Goal: Task Accomplishment & Management: Complete application form

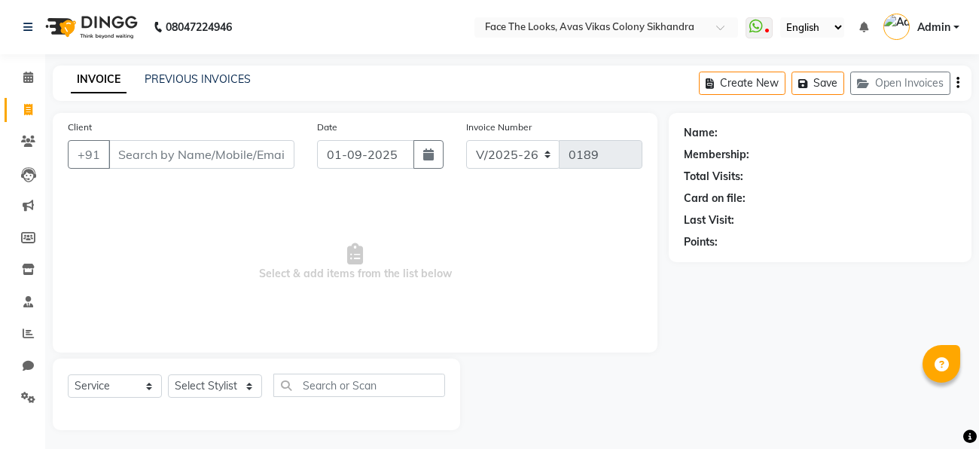
select select "8471"
select select "service"
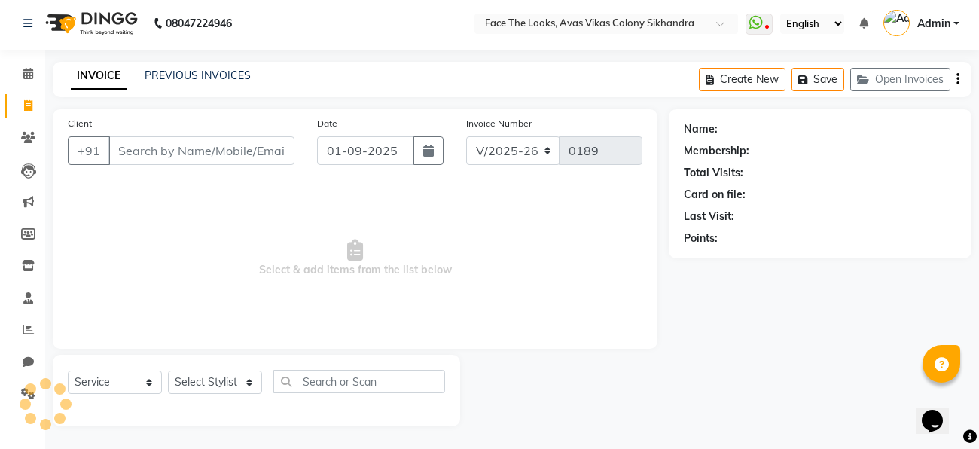
scroll to position [4, 0]
click at [162, 82] on div "PREVIOUS INVOICES" at bounding box center [198, 76] width 106 height 16
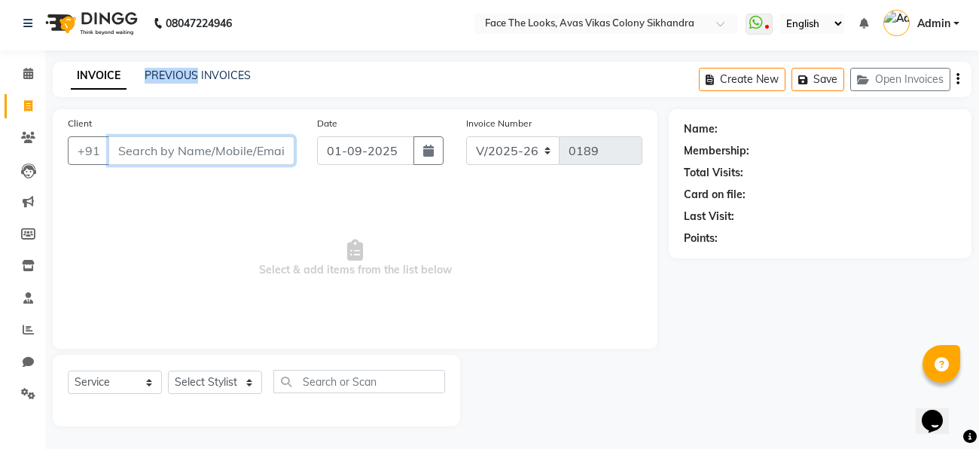
click at [145, 152] on input "Client" at bounding box center [201, 150] width 186 height 29
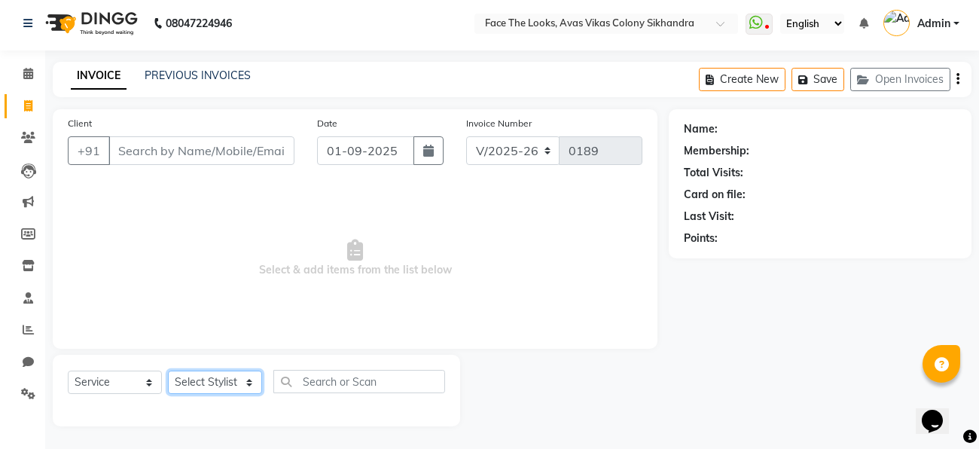
click at [215, 389] on select "Select Stylist [PERSON_NAME] Priya [PERSON_NAME] [PERSON_NAME]" at bounding box center [215, 382] width 94 height 23
select select "86686"
click at [168, 371] on select "Select Stylist [PERSON_NAME] Priya [PERSON_NAME] [PERSON_NAME]" at bounding box center [215, 382] width 94 height 23
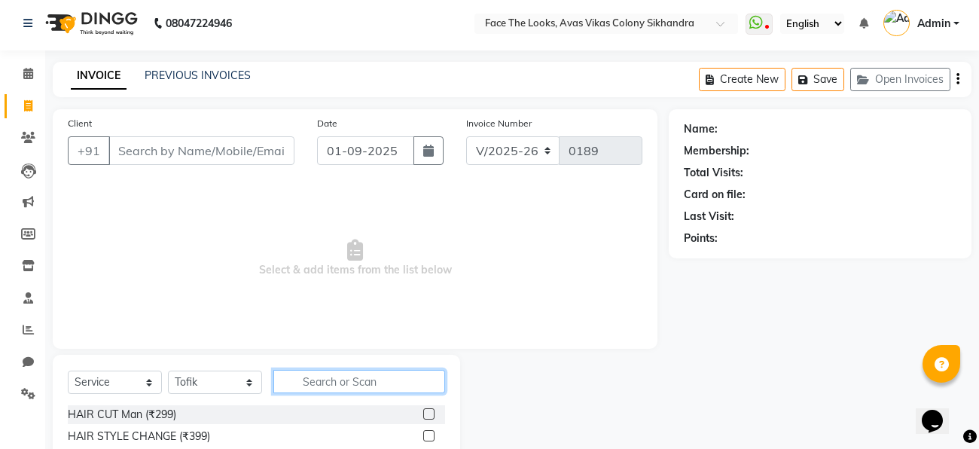
click at [297, 383] on input "text" at bounding box center [359, 381] width 172 height 23
click at [288, 381] on input "text" at bounding box center [359, 381] width 172 height 23
click at [284, 389] on input "text" at bounding box center [359, 381] width 172 height 23
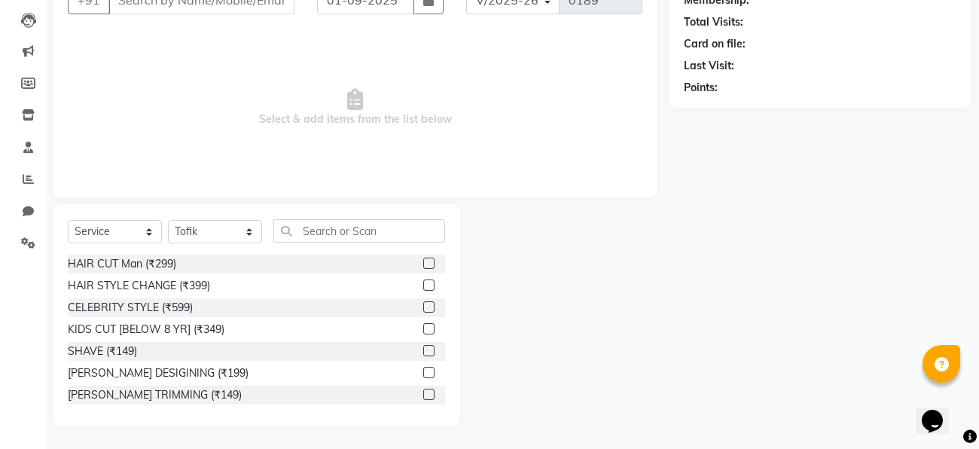
click at [430, 348] on label at bounding box center [428, 350] width 11 height 11
click at [430, 348] on input "checkbox" at bounding box center [428, 352] width 10 height 10
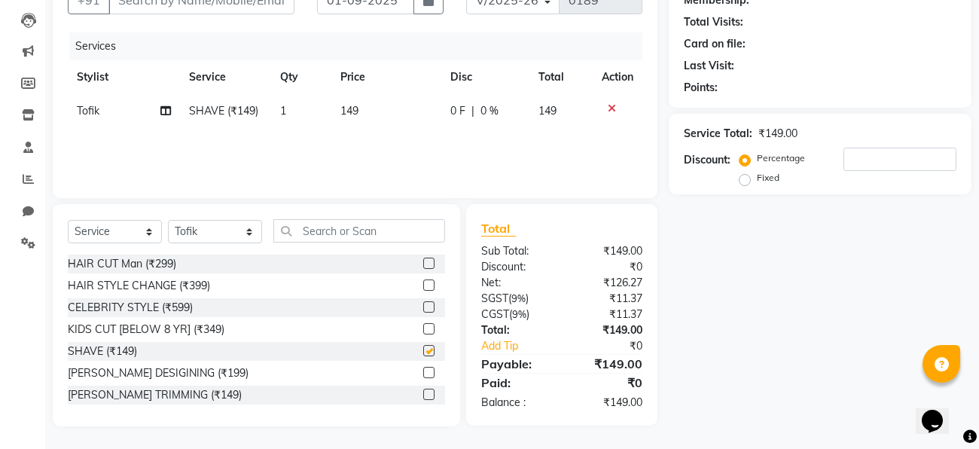
checkbox input "false"
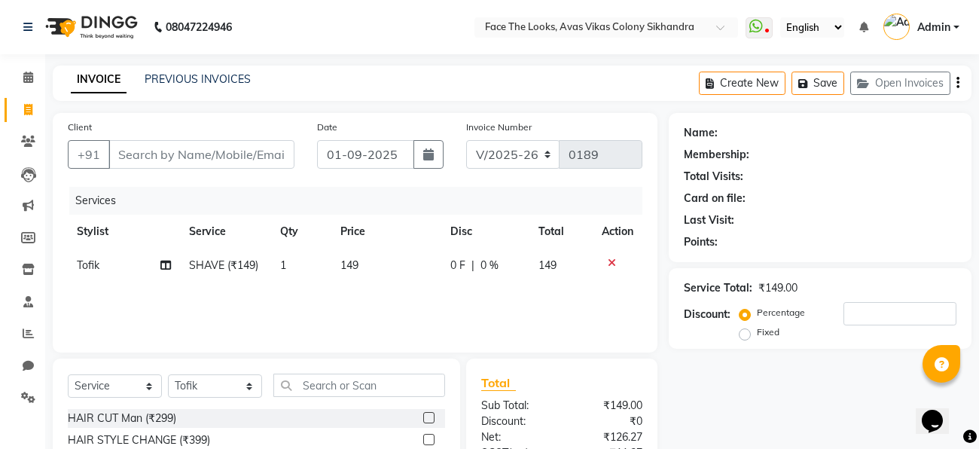
click at [429, 419] on label at bounding box center [428, 417] width 11 height 11
click at [429, 419] on input "checkbox" at bounding box center [428, 419] width 10 height 10
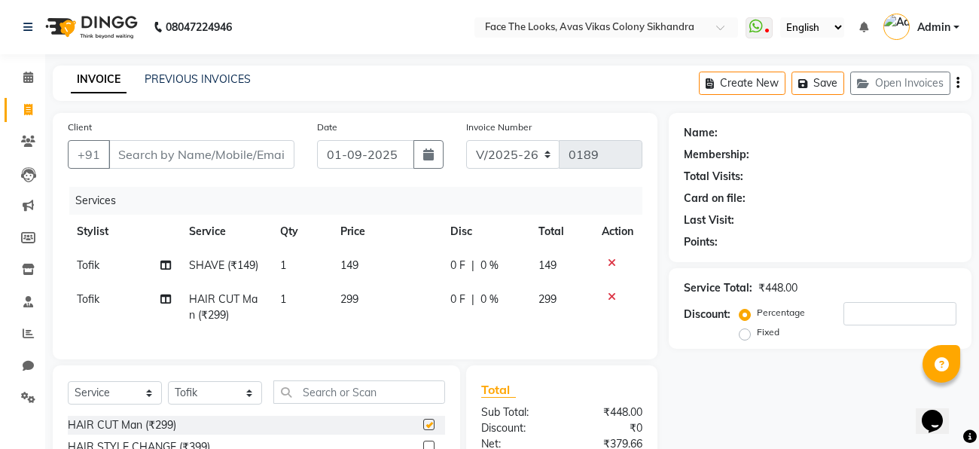
checkbox input "false"
click at [775, 430] on div "Name: Membership: Total Visits: Card on file: Last Visit: Points: Service Total…" at bounding box center [826, 350] width 314 height 475
click at [866, 317] on input "number" at bounding box center [900, 313] width 113 height 23
click at [203, 81] on link "PREVIOUS INVOICES" at bounding box center [198, 79] width 106 height 14
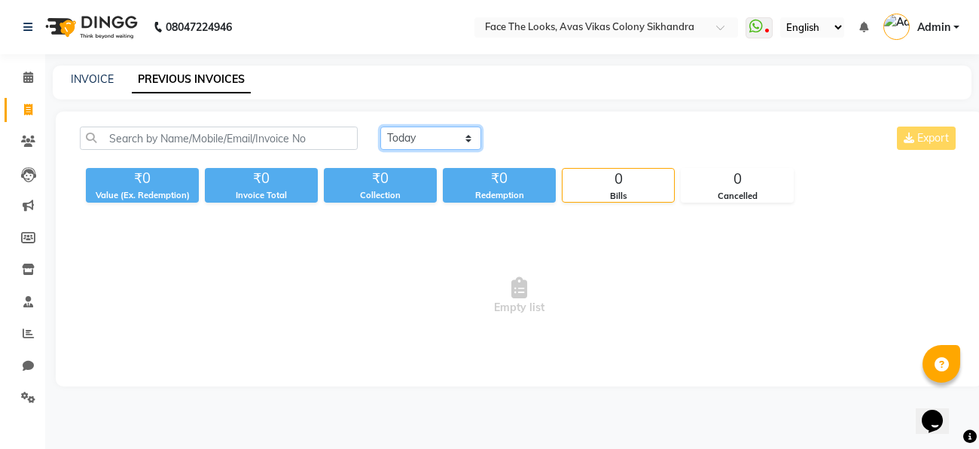
click at [390, 133] on select "Today Yesterday Custom Range" at bounding box center [430, 138] width 101 height 23
select select "range"
click at [380, 127] on select "Today Yesterday Custom Range" at bounding box center [430, 138] width 101 height 23
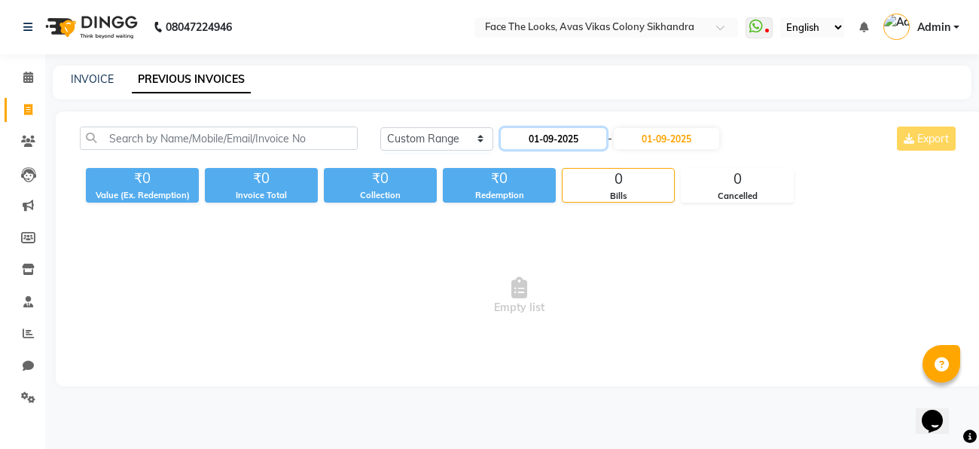
click at [558, 131] on input "01-09-2025" at bounding box center [553, 138] width 105 height 21
select select "9"
select select "2025"
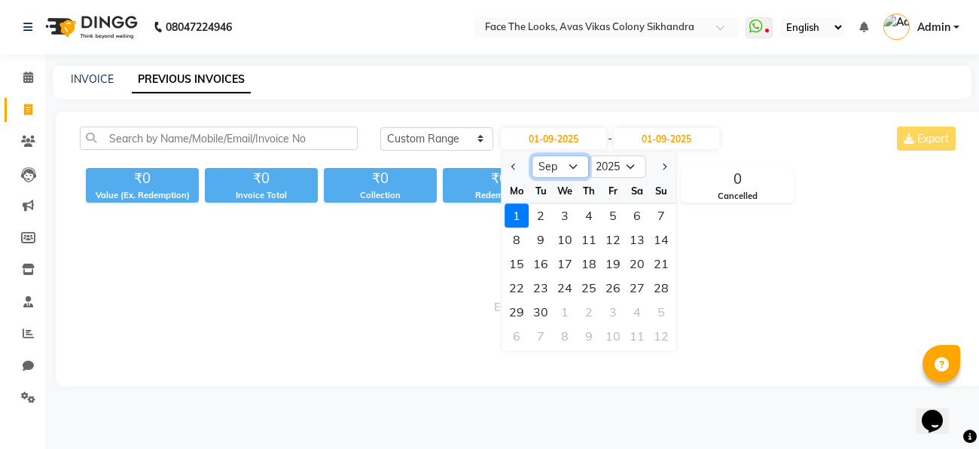
click at [561, 167] on select "Jan Feb Mar Apr May Jun Jul Aug Sep Oct Nov Dec" at bounding box center [560, 167] width 57 height 23
select select "8"
click at [532, 156] on select "Jan Feb Mar Apr May Jun Jul Aug Sep Oct Nov Dec" at bounding box center [560, 167] width 57 height 23
click at [655, 240] on div "10" at bounding box center [661, 240] width 24 height 24
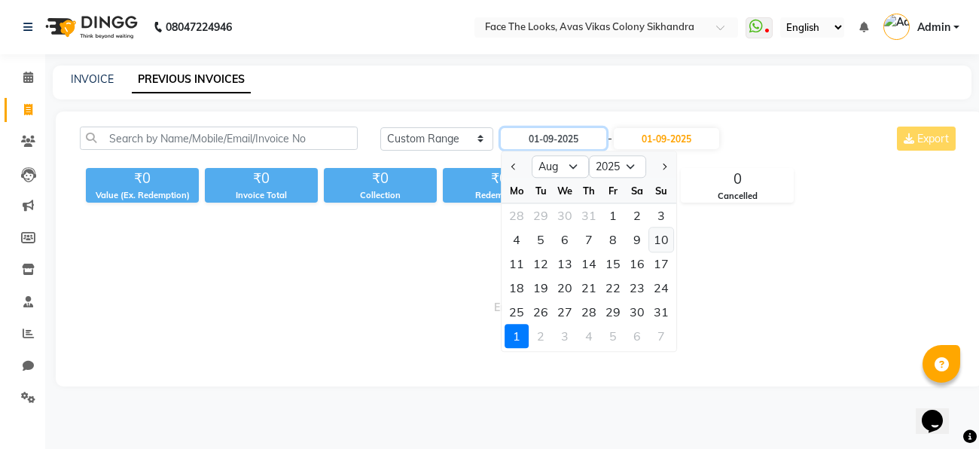
type input "[DATE]"
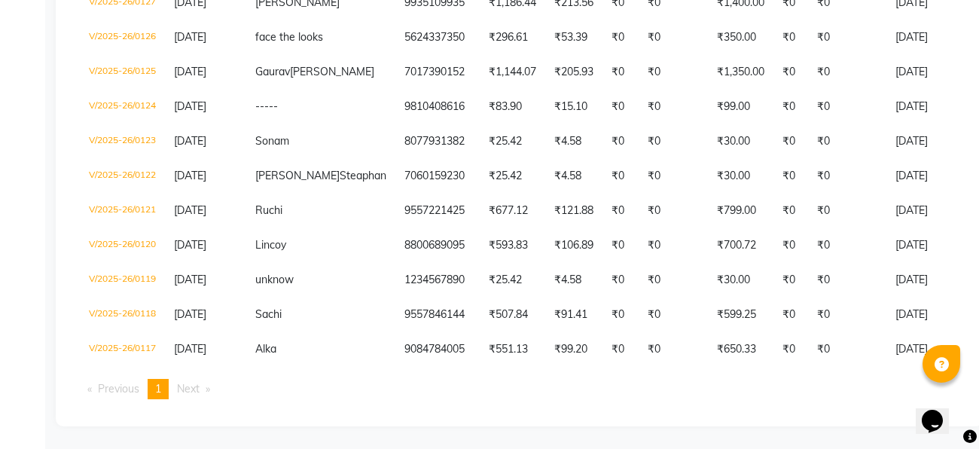
scroll to position [2664, 0]
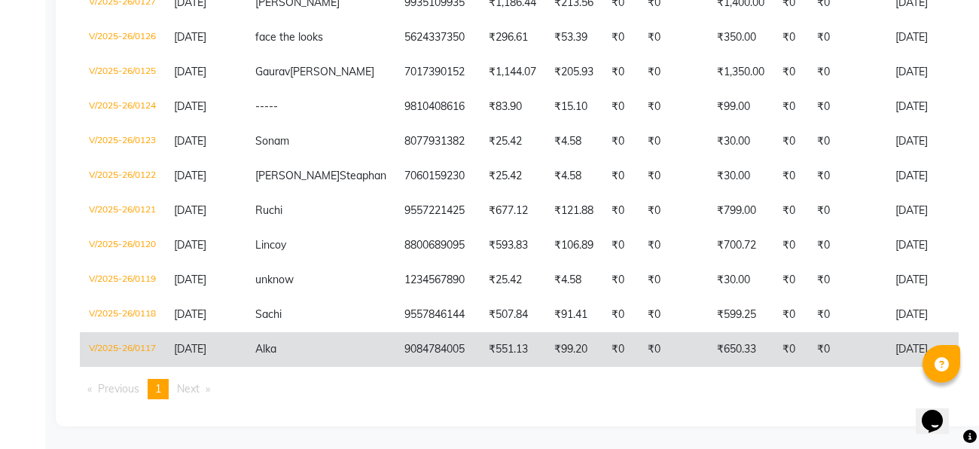
click at [639, 359] on td "₹0" at bounding box center [673, 349] width 69 height 35
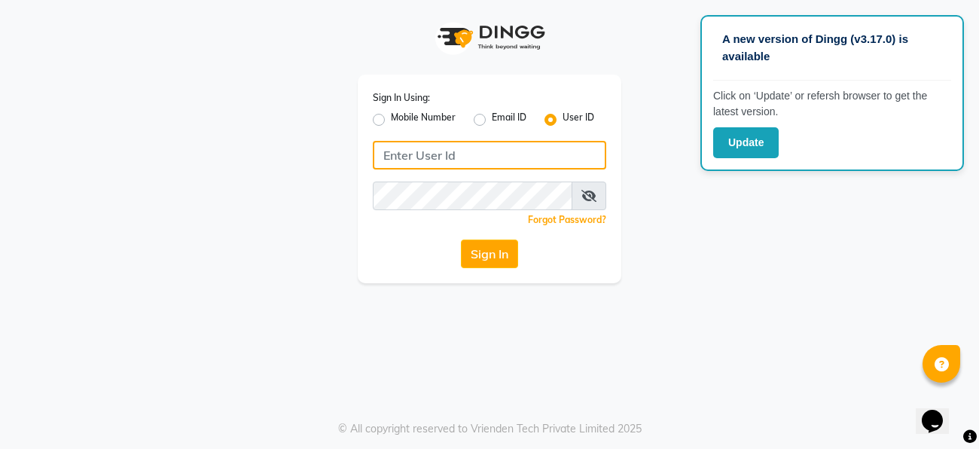
type input "facethelook"
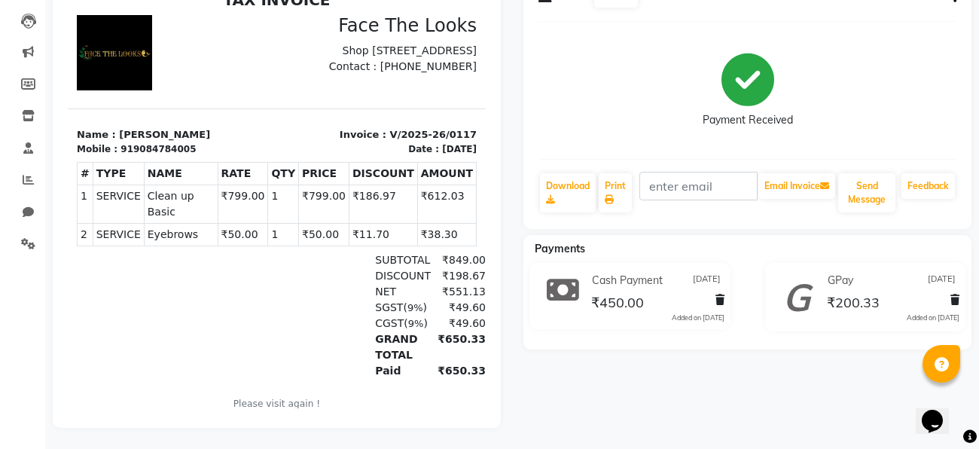
scroll to position [154, 0]
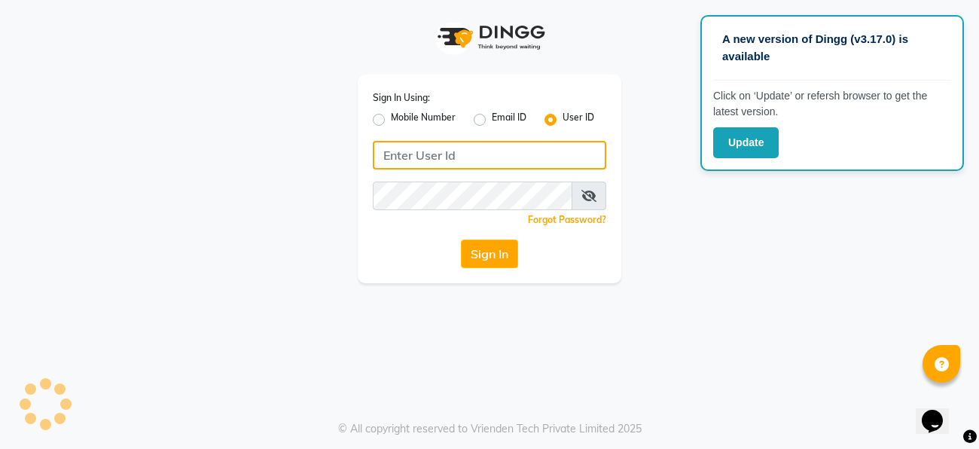
type input "facethelook"
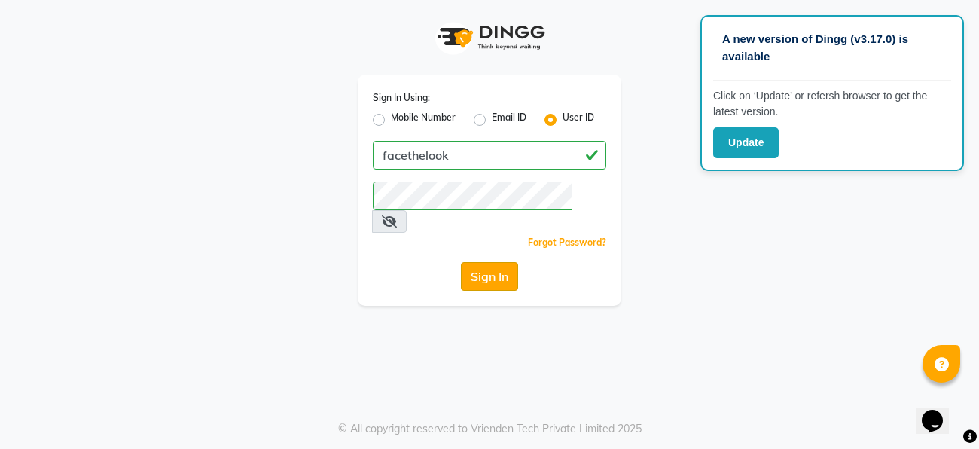
click at [475, 262] on button "Sign In" at bounding box center [489, 276] width 57 height 29
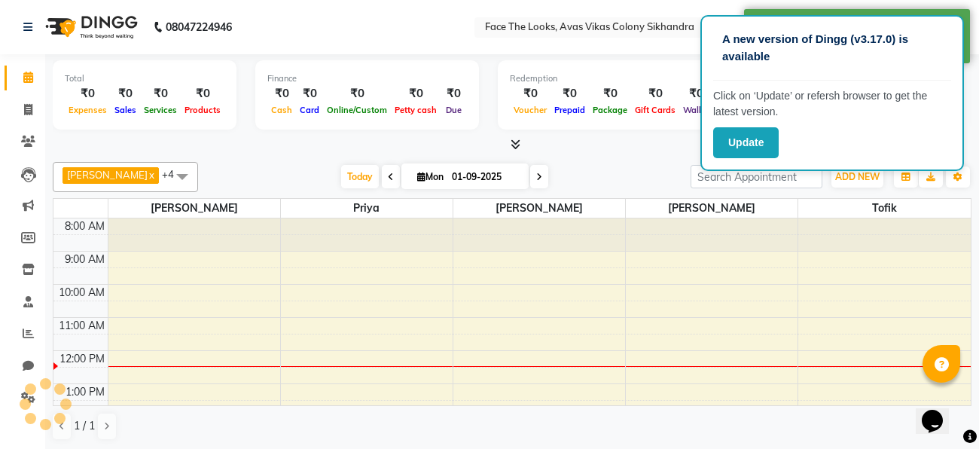
select select "en"
click at [30, 108] on icon at bounding box center [28, 109] width 8 height 11
select select "service"
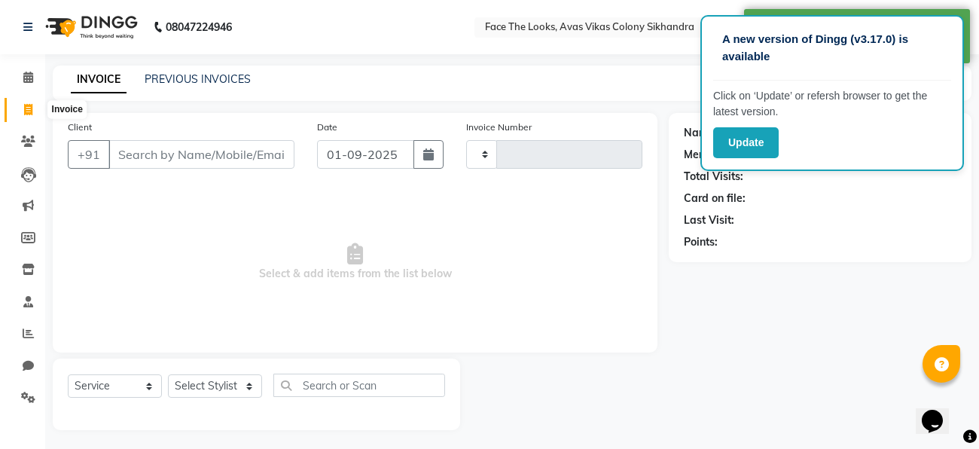
click at [173, 154] on input "Client" at bounding box center [201, 154] width 186 height 29
select select "8471"
type input "0189"
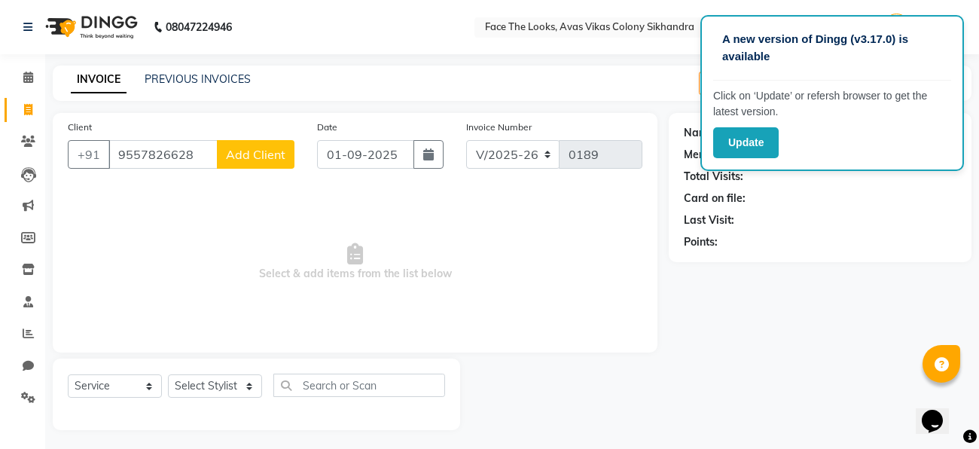
type input "9557826628"
click at [259, 158] on span "Add Client" at bounding box center [256, 154] width 60 height 15
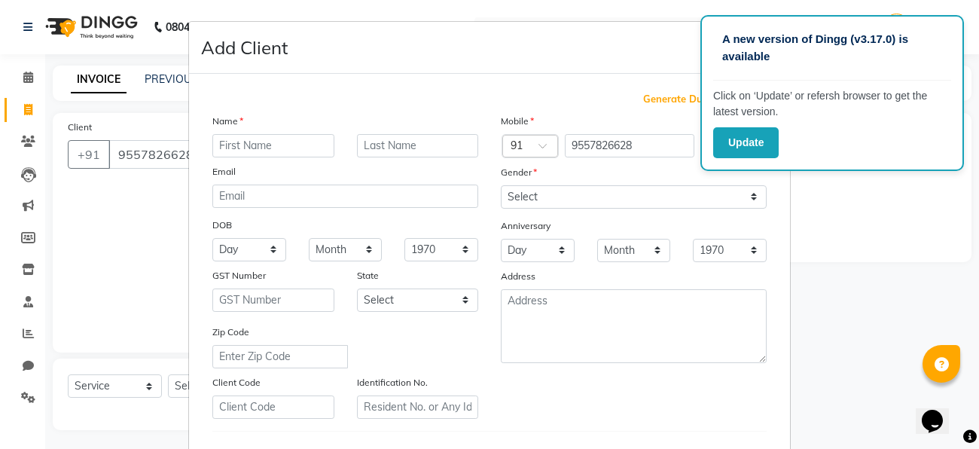
click at [255, 145] on input "text" at bounding box center [273, 145] width 122 height 23
type input "[PERSON_NAME]"
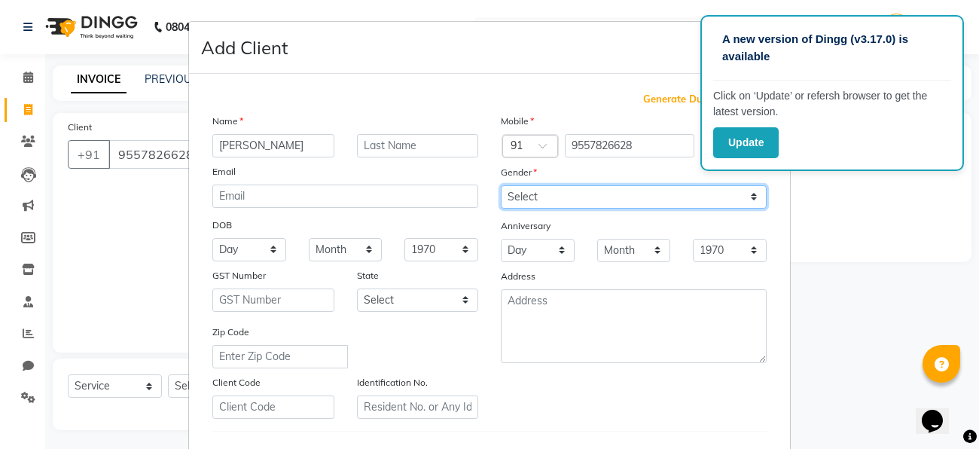
click at [551, 206] on select "Select [DEMOGRAPHIC_DATA] [DEMOGRAPHIC_DATA] Other Prefer Not To Say" at bounding box center [634, 196] width 266 height 23
select select "[DEMOGRAPHIC_DATA]"
click at [501, 185] on select "Select [DEMOGRAPHIC_DATA] [DEMOGRAPHIC_DATA] Other Prefer Not To Say" at bounding box center [634, 196] width 266 height 23
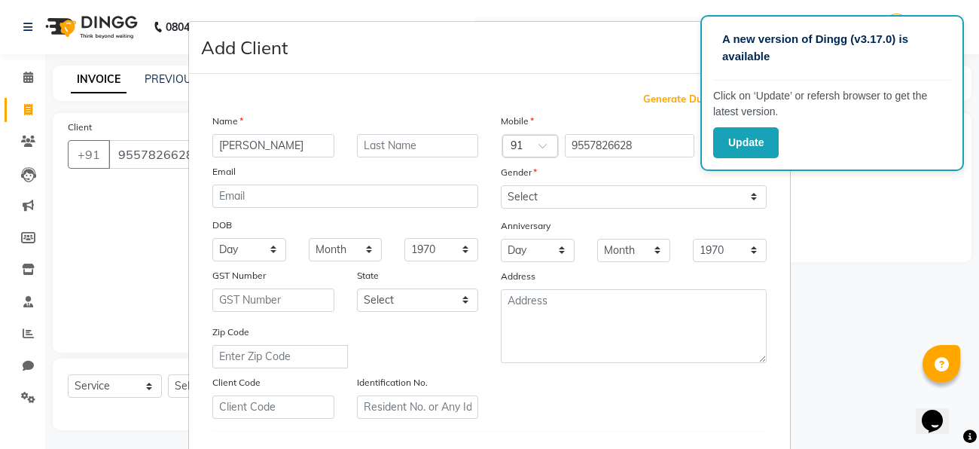
click at [453, 220] on div "DOB" at bounding box center [345, 226] width 289 height 24
click at [524, 404] on div "Mobile Country Code × 91 9557826628 Gender Select [DEMOGRAPHIC_DATA] [DEMOGRAPH…" at bounding box center [634, 266] width 289 height 306
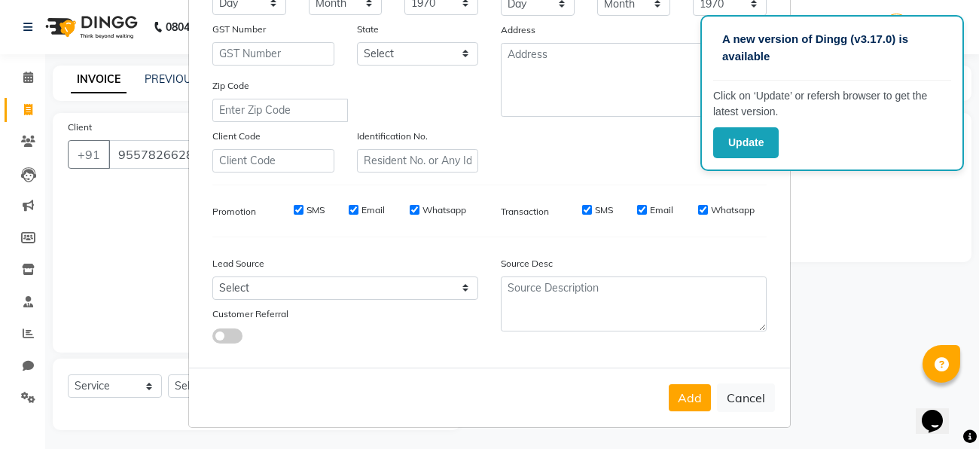
scroll to position [252, 0]
click at [699, 410] on button "Add" at bounding box center [690, 397] width 42 height 27
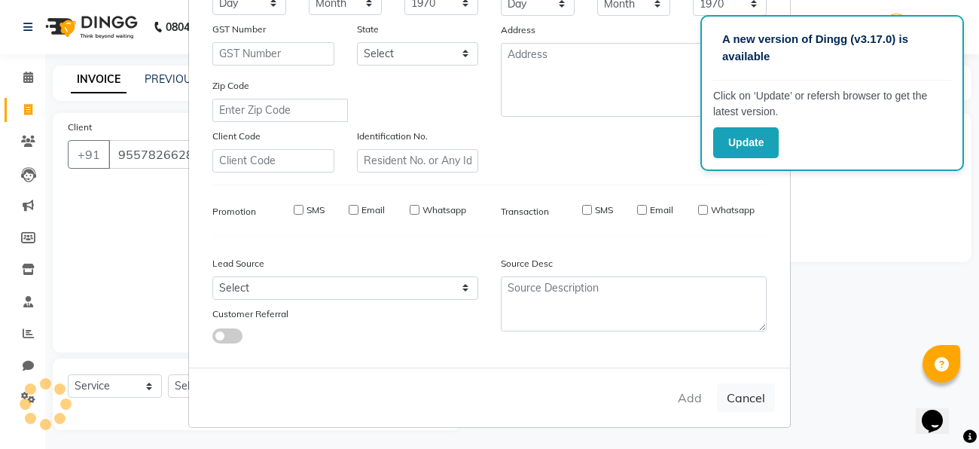
select select
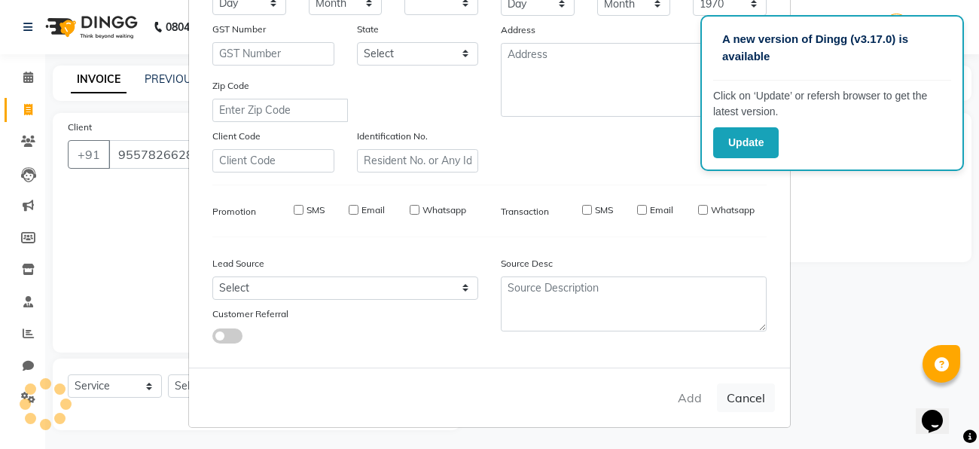
select select
checkbox input "false"
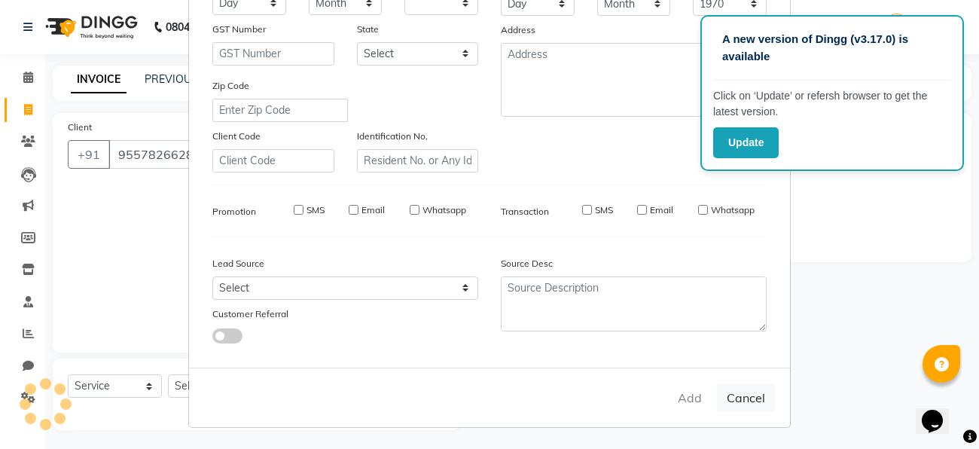
checkbox input "false"
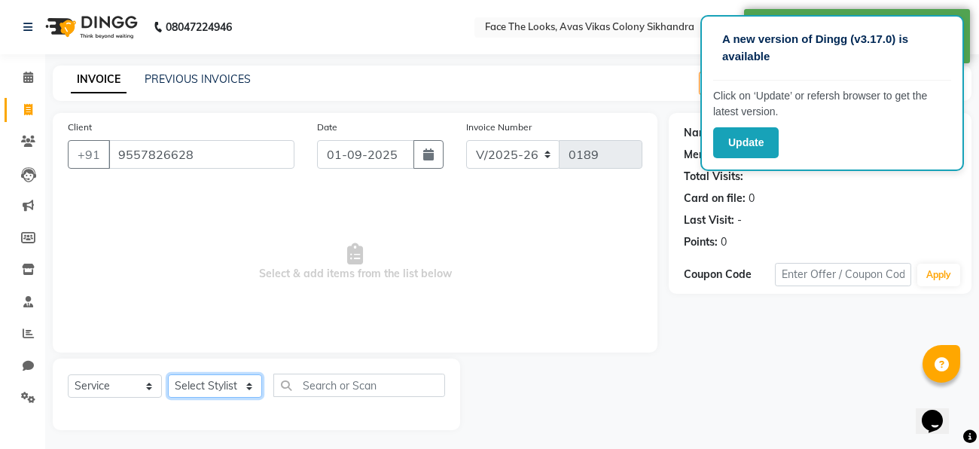
click at [194, 392] on select "Select Stylist [PERSON_NAME] Priya [PERSON_NAME] [PERSON_NAME]" at bounding box center [215, 385] width 94 height 23
select select "86686"
click at [168, 375] on select "Select Stylist [PERSON_NAME] Priya [PERSON_NAME] [PERSON_NAME]" at bounding box center [215, 385] width 94 height 23
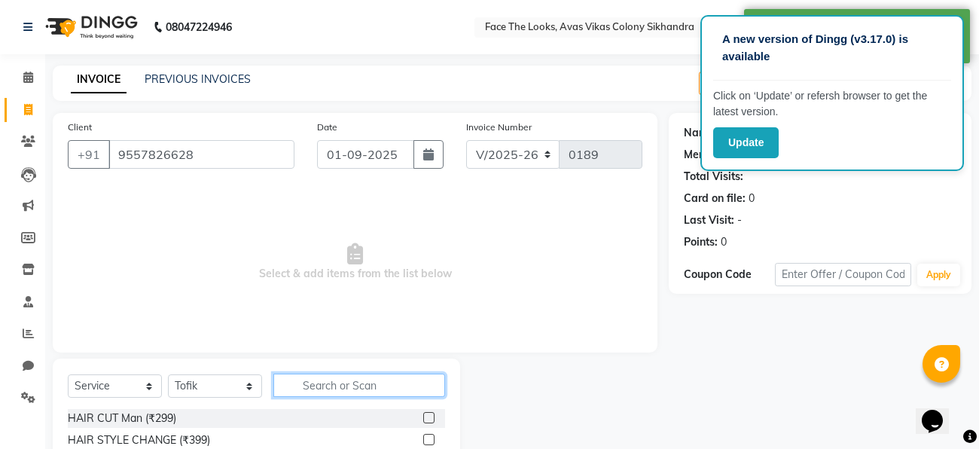
click at [298, 383] on input "text" at bounding box center [359, 385] width 172 height 23
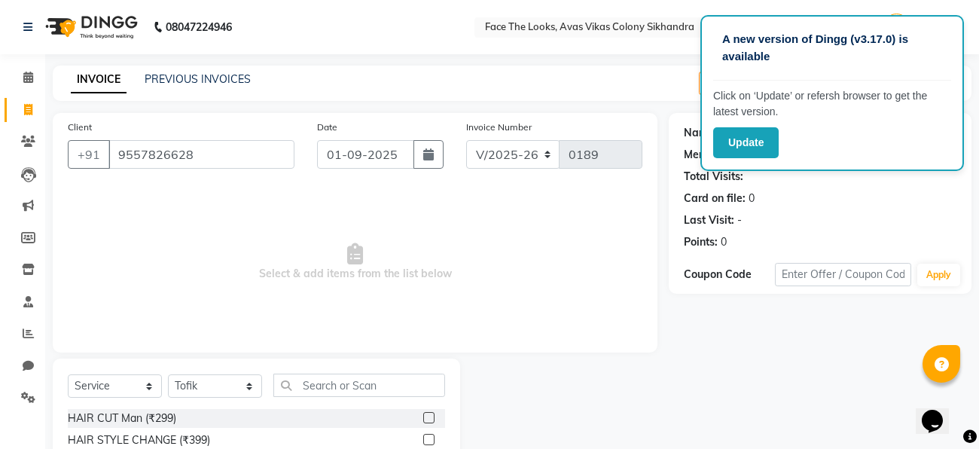
click at [432, 415] on label at bounding box center [428, 417] width 11 height 11
click at [432, 415] on input "checkbox" at bounding box center [428, 419] width 10 height 10
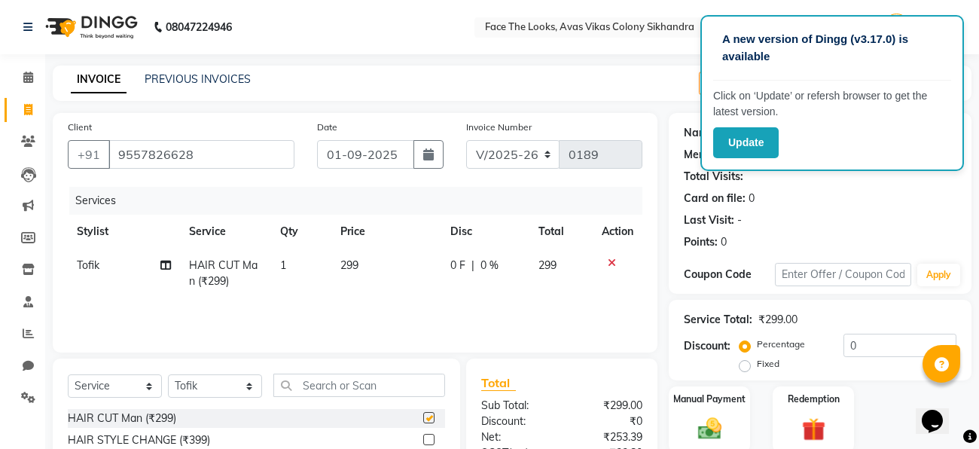
checkbox input "false"
click at [408, 385] on input "text" at bounding box center [359, 385] width 172 height 23
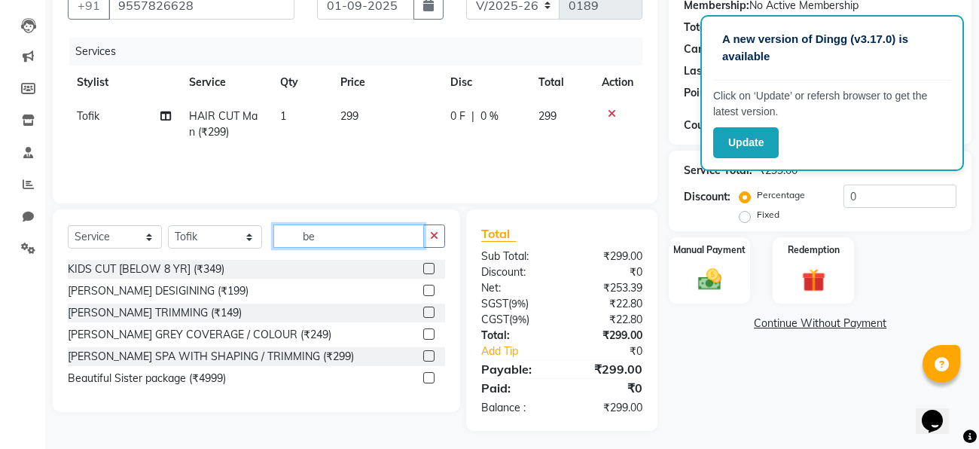
scroll to position [154, 0]
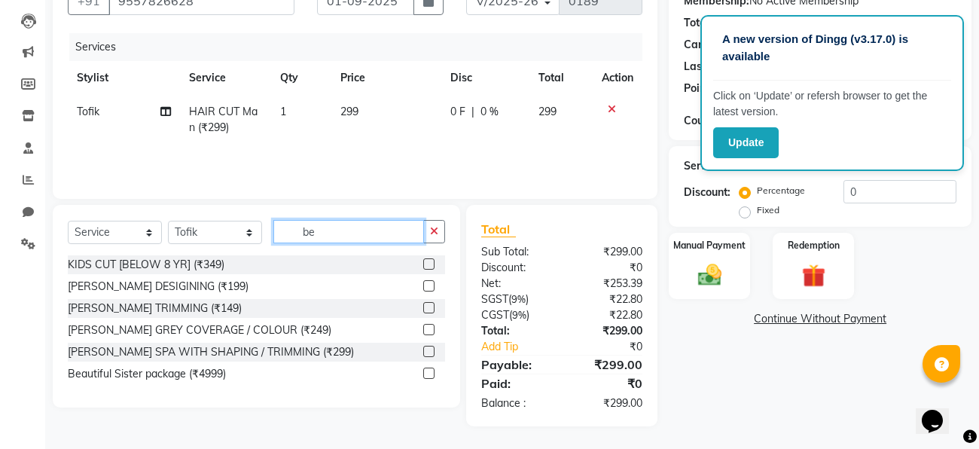
type input "b"
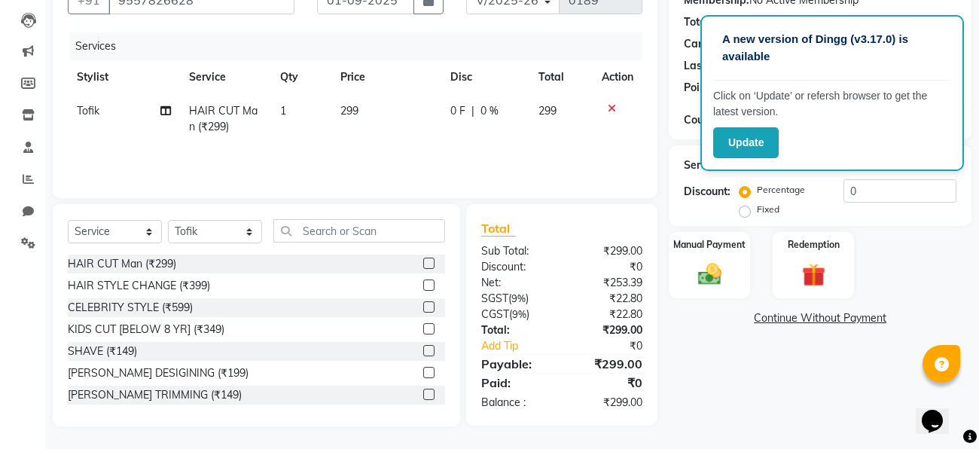
click at [428, 374] on label at bounding box center [428, 372] width 11 height 11
click at [428, 374] on input "checkbox" at bounding box center [428, 373] width 10 height 10
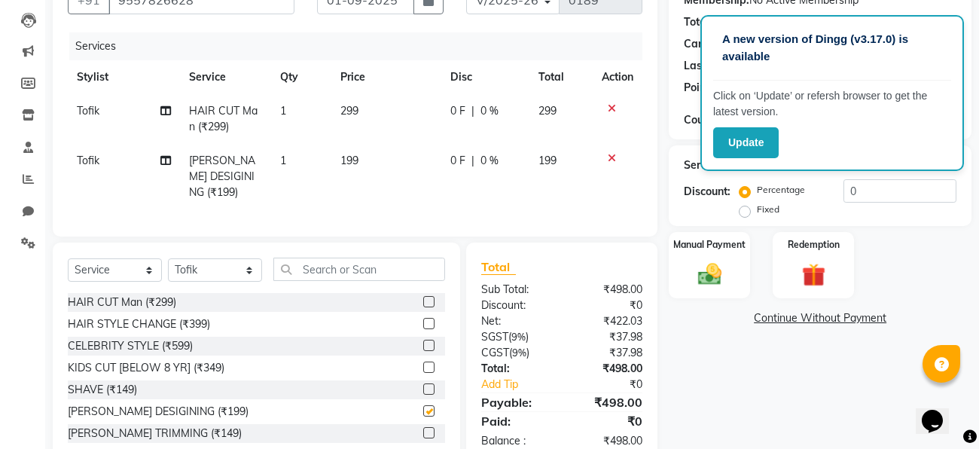
checkbox input "false"
click at [792, 388] on div "Name: [PERSON_NAME] Membership: No Active Membership Total Visits: Card on file…" at bounding box center [826, 212] width 314 height 506
click at [862, 191] on input "0" at bounding box center [900, 190] width 113 height 23
click at [772, 350] on div "Name: [PERSON_NAME] Membership: No Active Membership Total Visits: Card on file…" at bounding box center [826, 212] width 314 height 506
click at [891, 193] on input "number" at bounding box center [900, 190] width 113 height 23
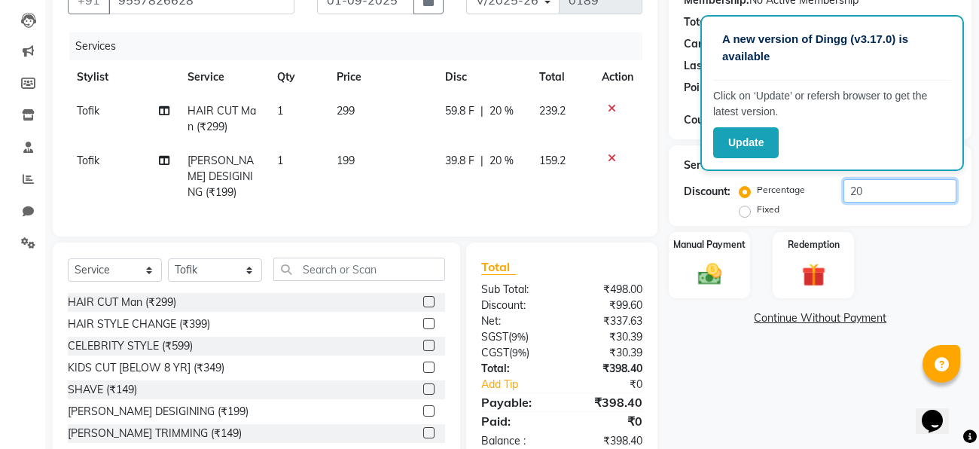
type input "2"
click at [859, 194] on input "2" at bounding box center [900, 190] width 113 height 23
type input "2"
type input "3"
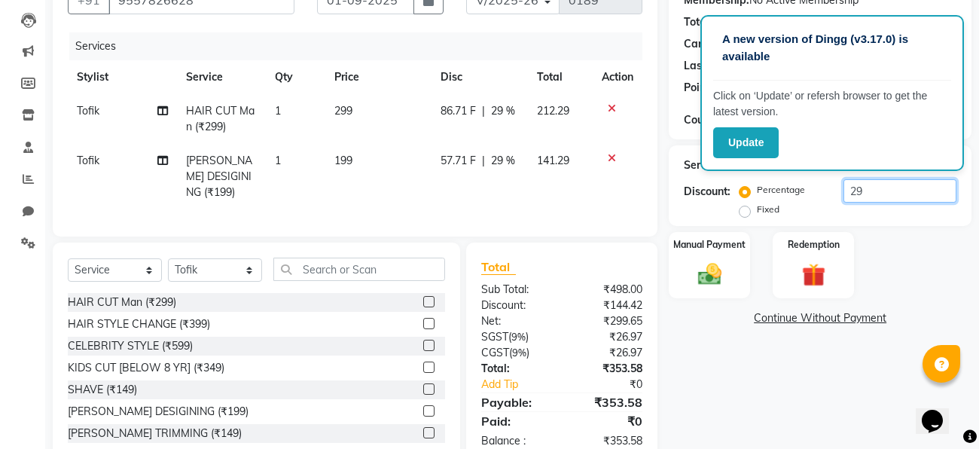
type input "2"
type input "3"
type input "29.6"
click at [713, 296] on div "Manual Payment" at bounding box center [710, 265] width 84 height 69
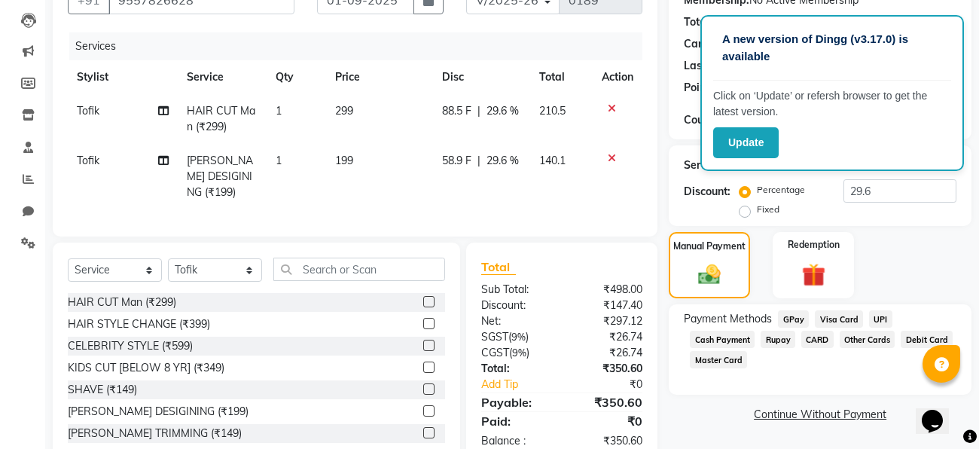
click at [718, 339] on span "Cash Payment" at bounding box center [722, 339] width 65 height 17
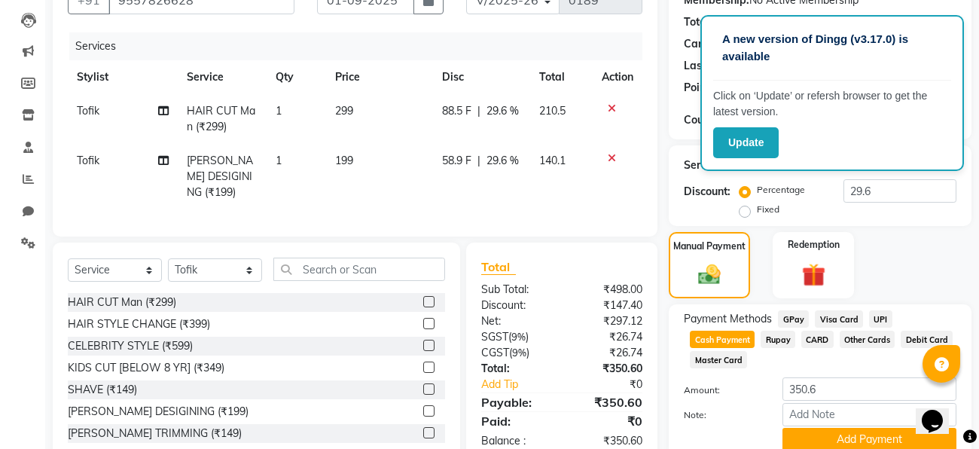
click at [717, 430] on div at bounding box center [722, 439] width 99 height 23
click at [746, 423] on div "Note:" at bounding box center [820, 416] width 295 height 26
click at [817, 437] on button "Add Payment" at bounding box center [870, 439] width 174 height 23
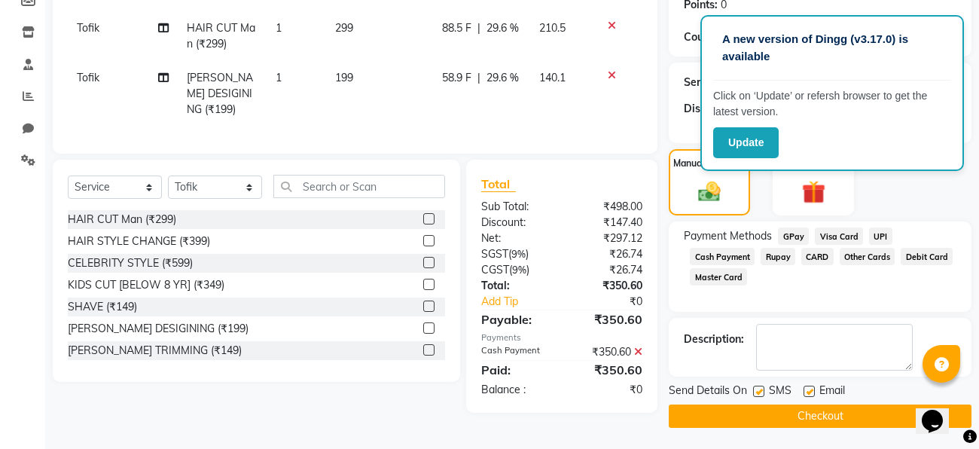
scroll to position [238, 0]
click at [705, 411] on button "Checkout" at bounding box center [820, 415] width 303 height 23
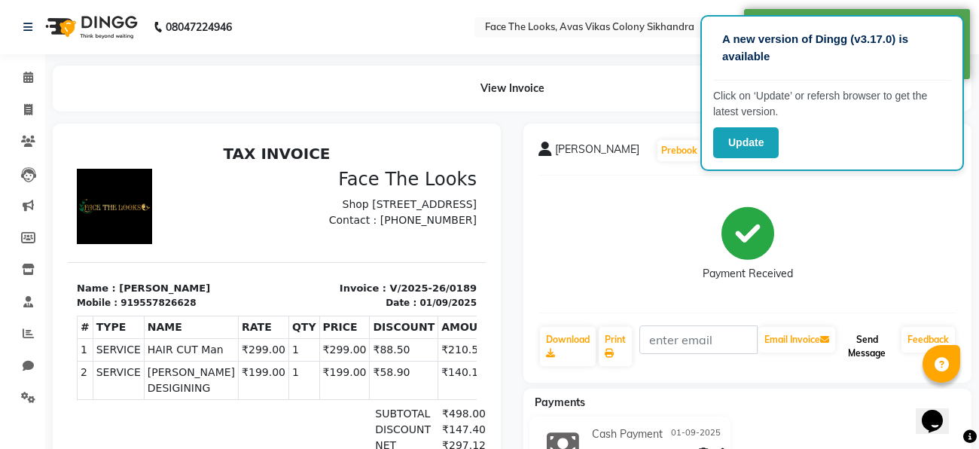
click at [860, 352] on button "Send Message" at bounding box center [867, 346] width 57 height 39
click at [774, 415] on div "Payments Cash Payment [DATE] ₹350.60 Added on [DATE]" at bounding box center [748, 445] width 448 height 112
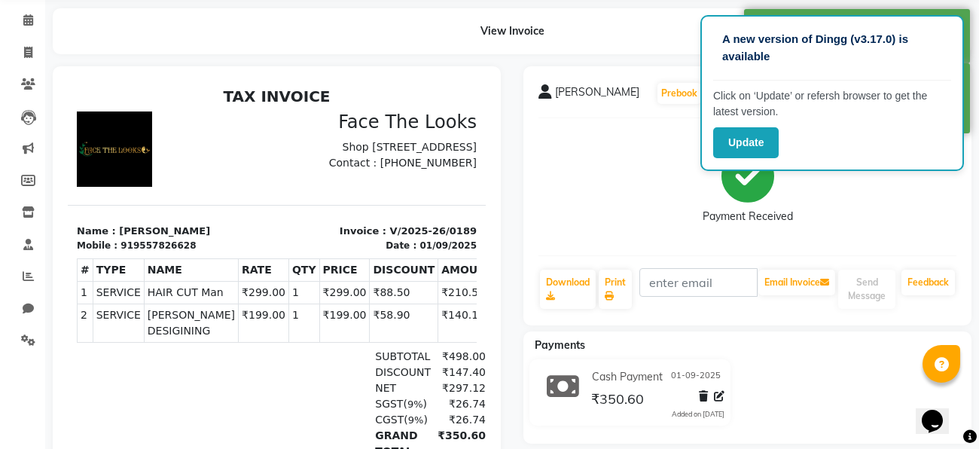
scroll to position [154, 0]
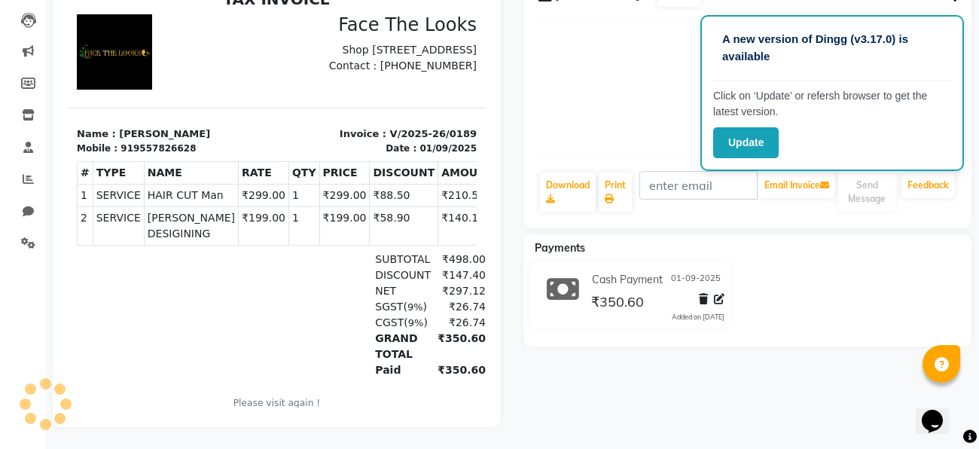
click at [683, 94] on div "Payment Received" at bounding box center [748, 89] width 418 height 113
click at [753, 140] on button "Update" at bounding box center [746, 142] width 66 height 31
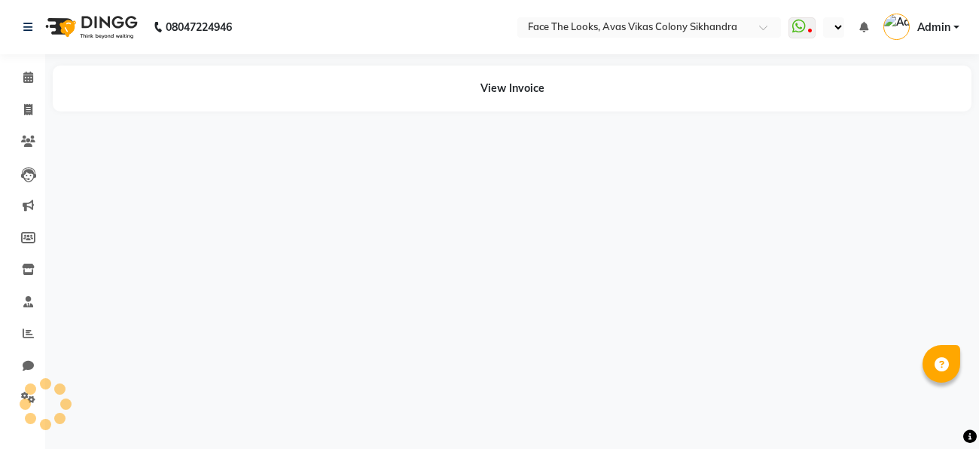
select select "en"
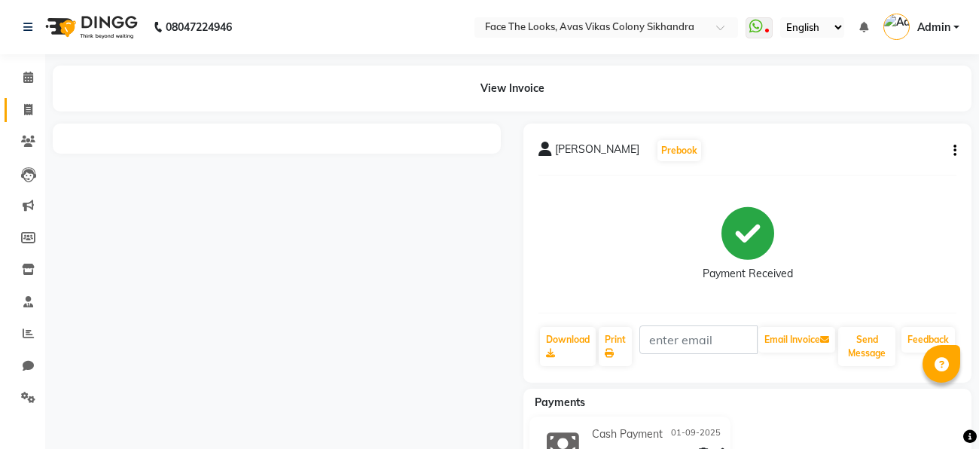
click at [27, 111] on icon at bounding box center [28, 109] width 8 height 11
select select "service"
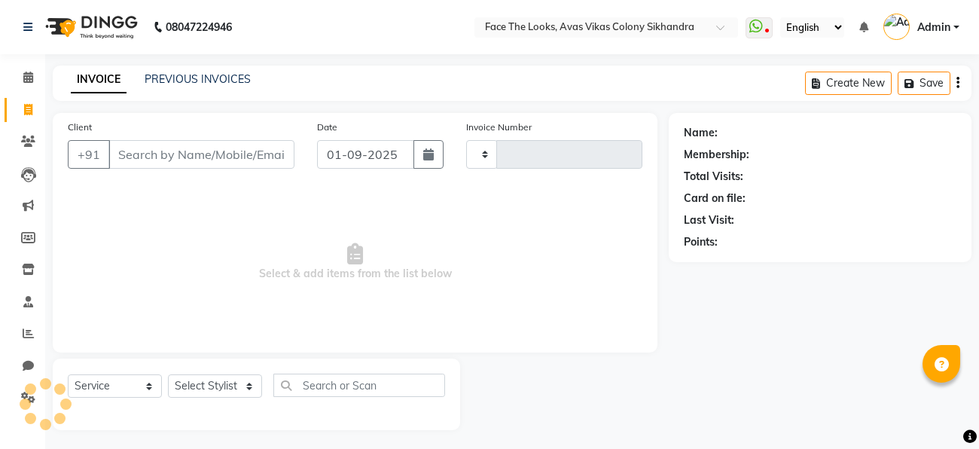
scroll to position [4, 0]
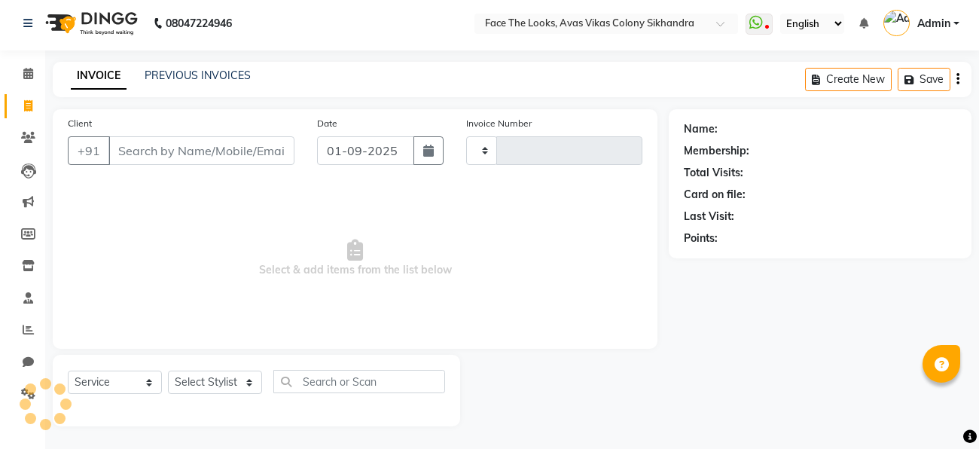
type input "0190"
select select "8471"
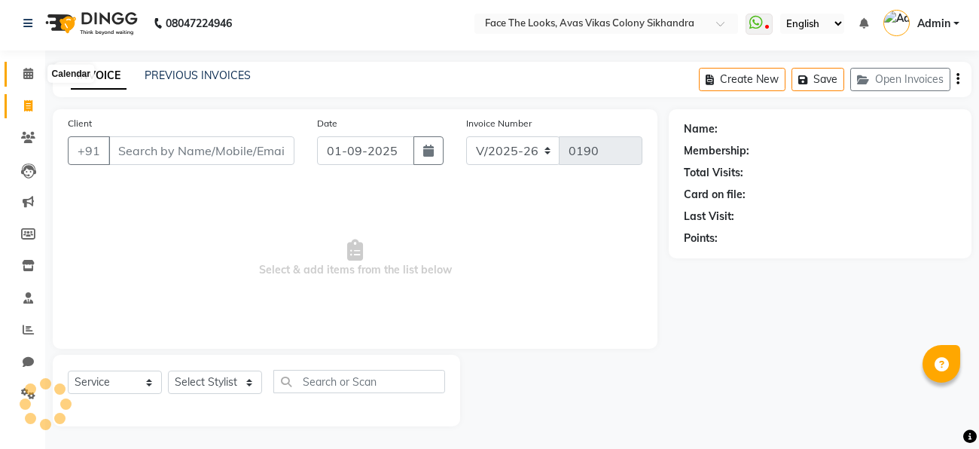
click at [26, 77] on icon at bounding box center [28, 73] width 10 height 11
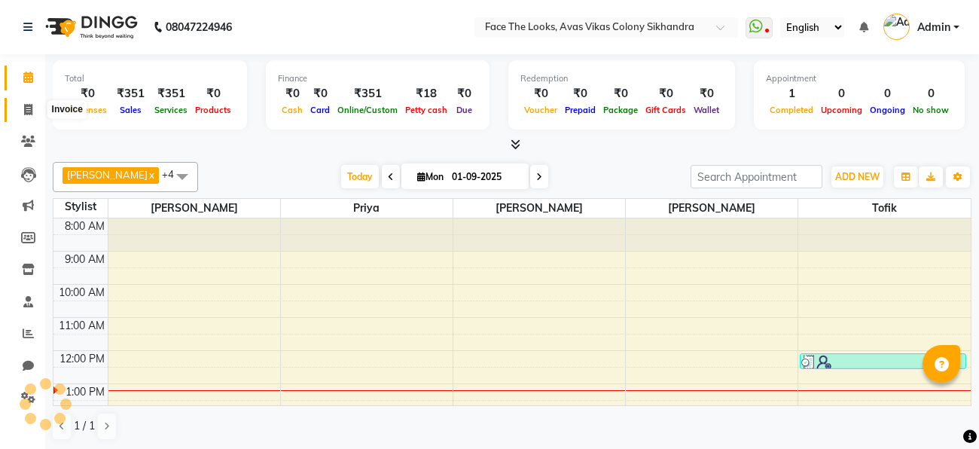
click at [29, 105] on icon at bounding box center [28, 109] width 8 height 11
select select "service"
